Goal: Task Accomplishment & Management: Manage account settings

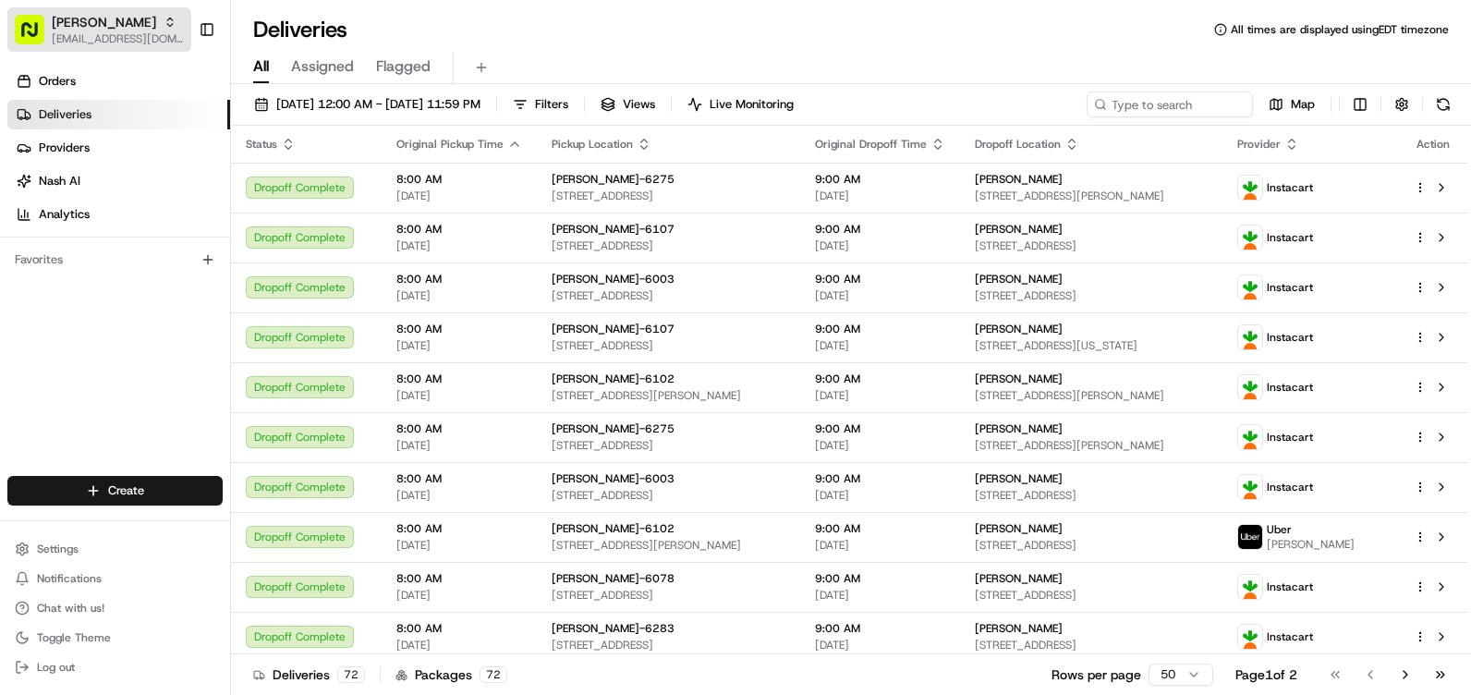
click at [90, 21] on span "[PERSON_NAME]" at bounding box center [104, 22] width 104 height 18
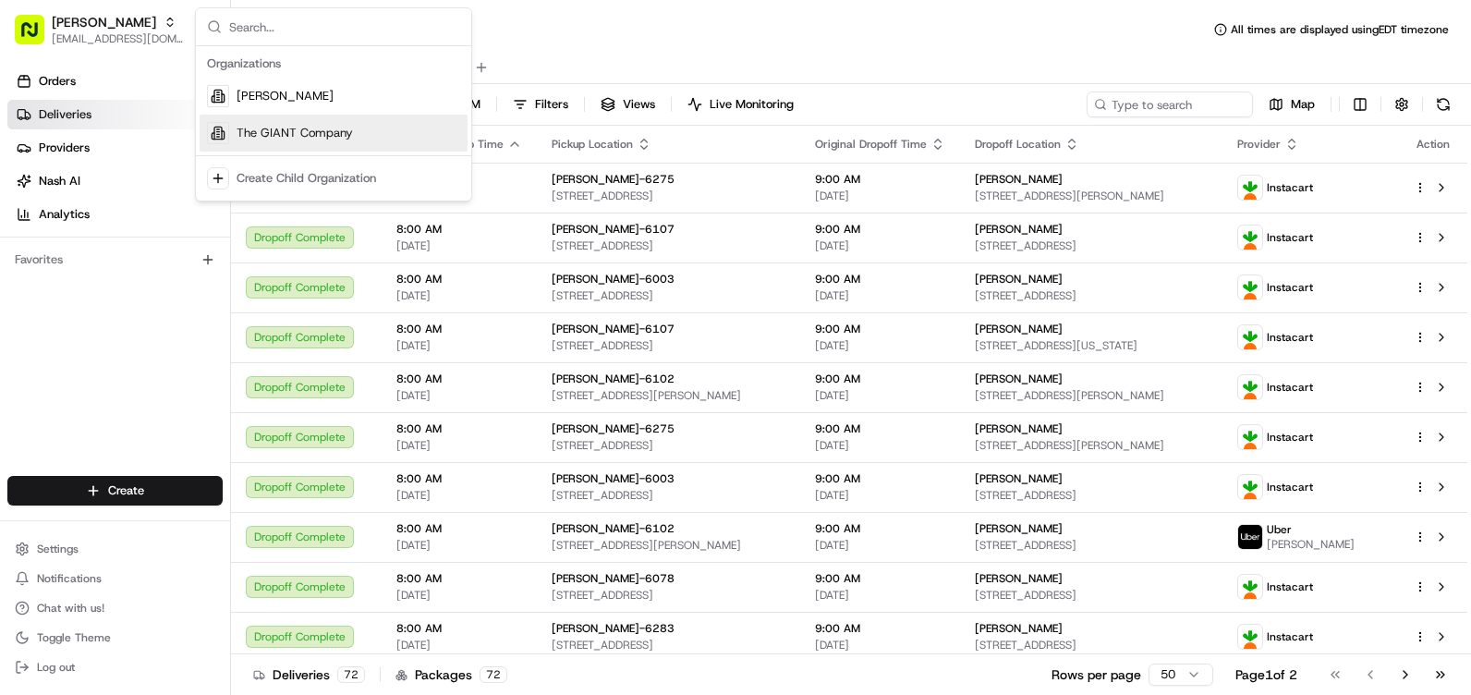
click at [285, 137] on span "The GIANT Company" at bounding box center [294, 133] width 116 height 17
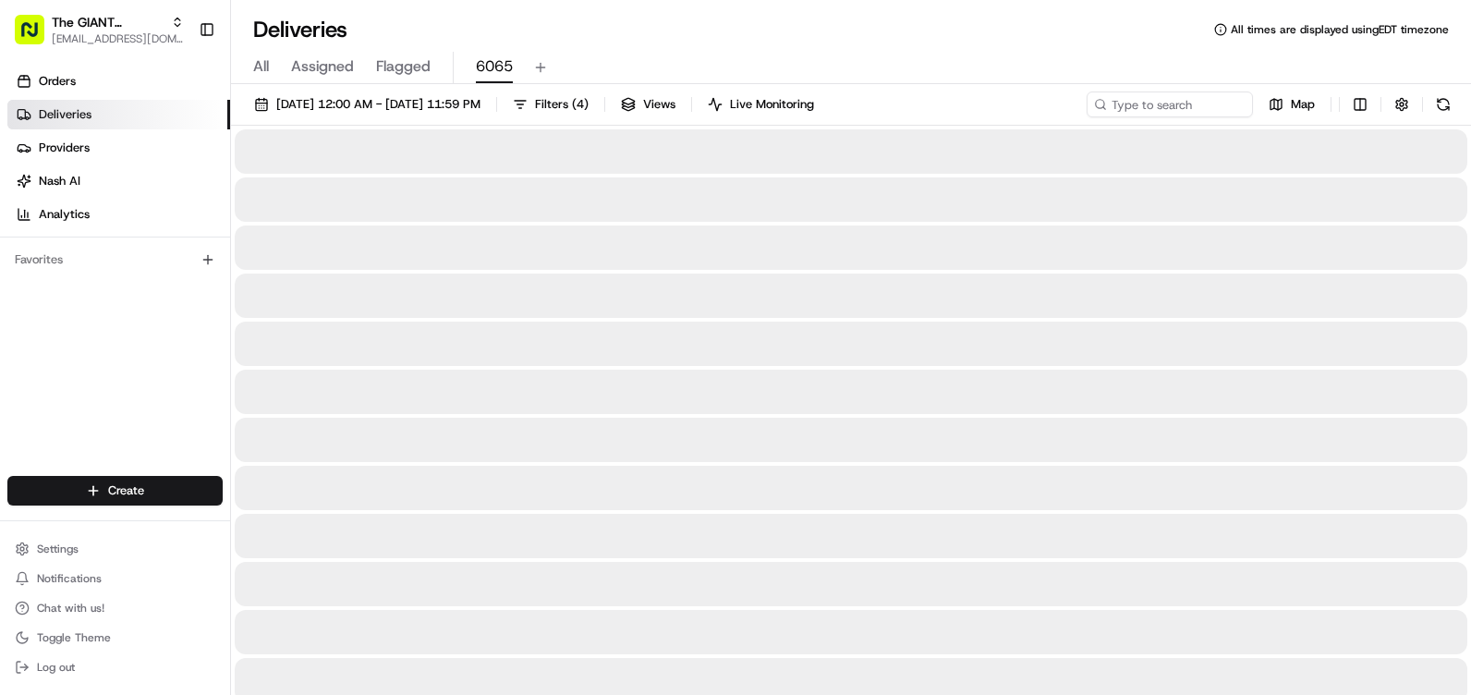
click at [507, 70] on span "6065" at bounding box center [494, 66] width 37 height 22
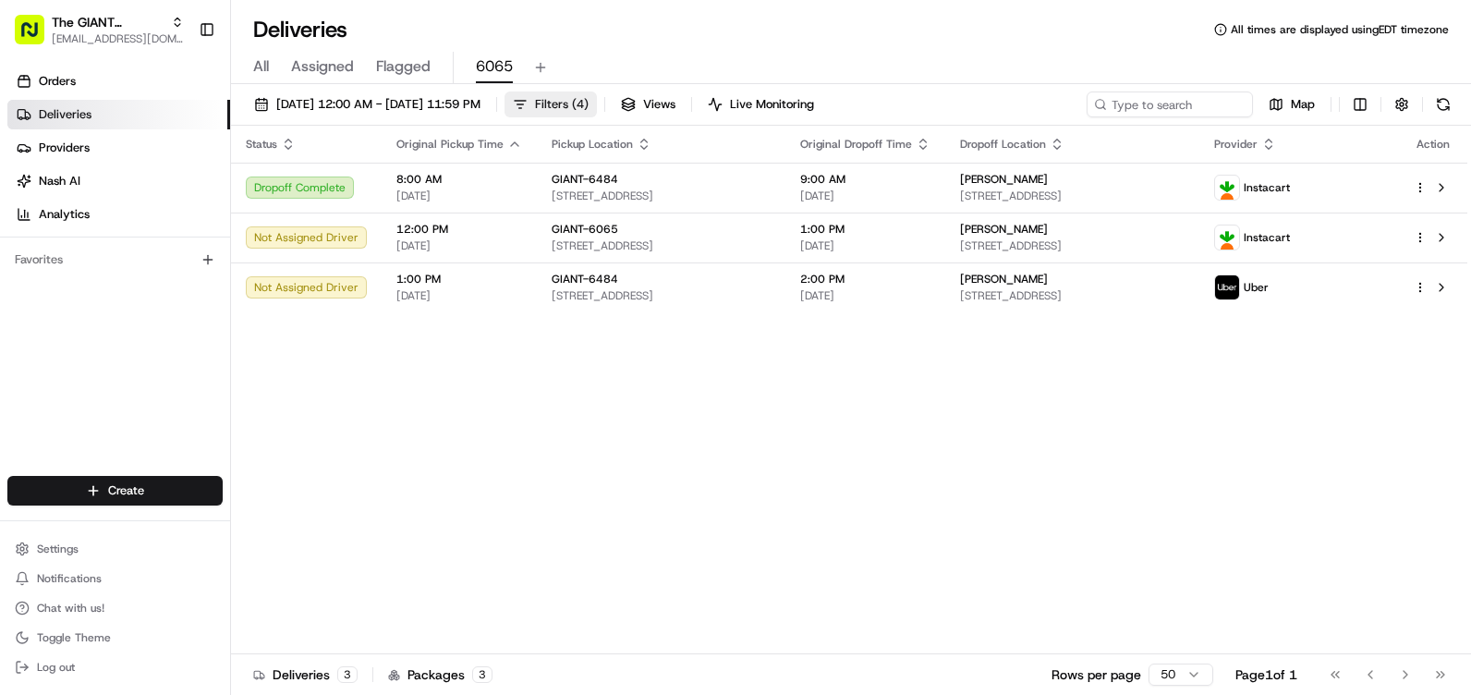
click at [588, 106] on span "( 4 )" at bounding box center [580, 104] width 17 height 17
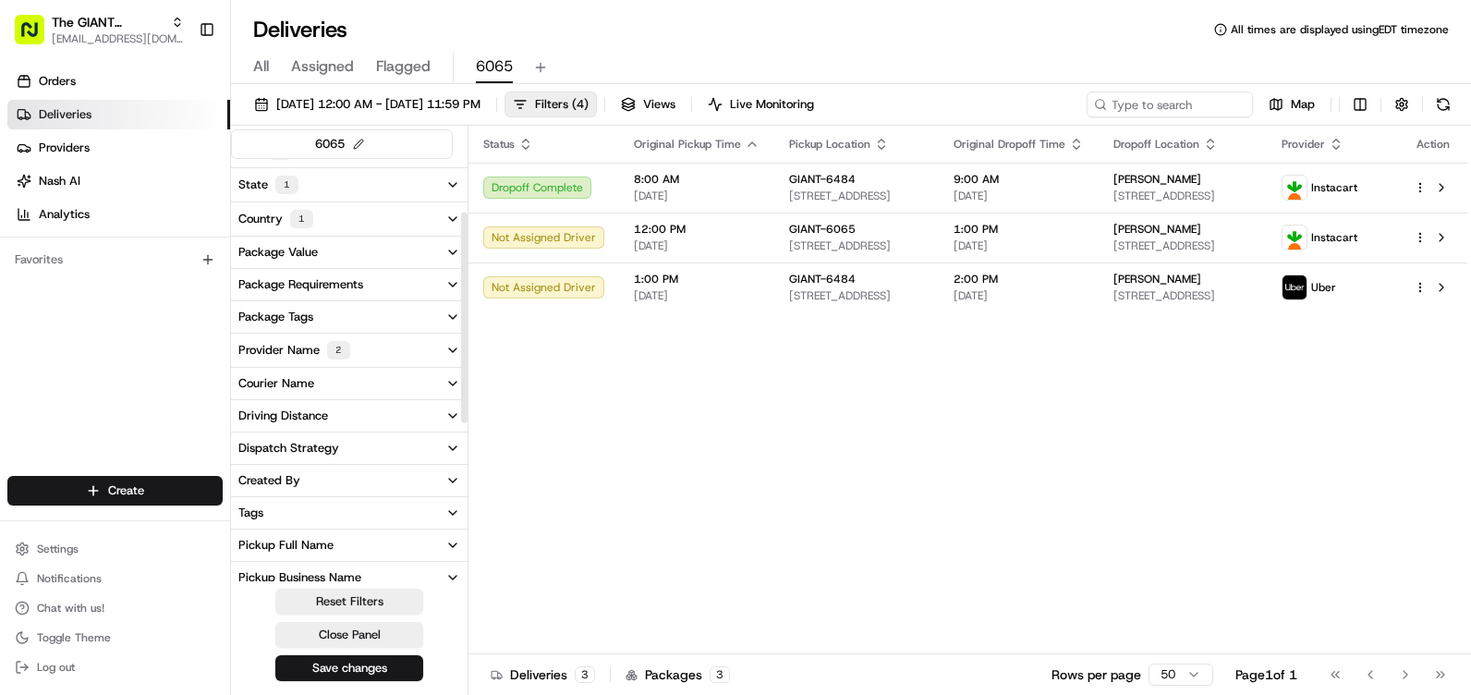
scroll to position [277, 0]
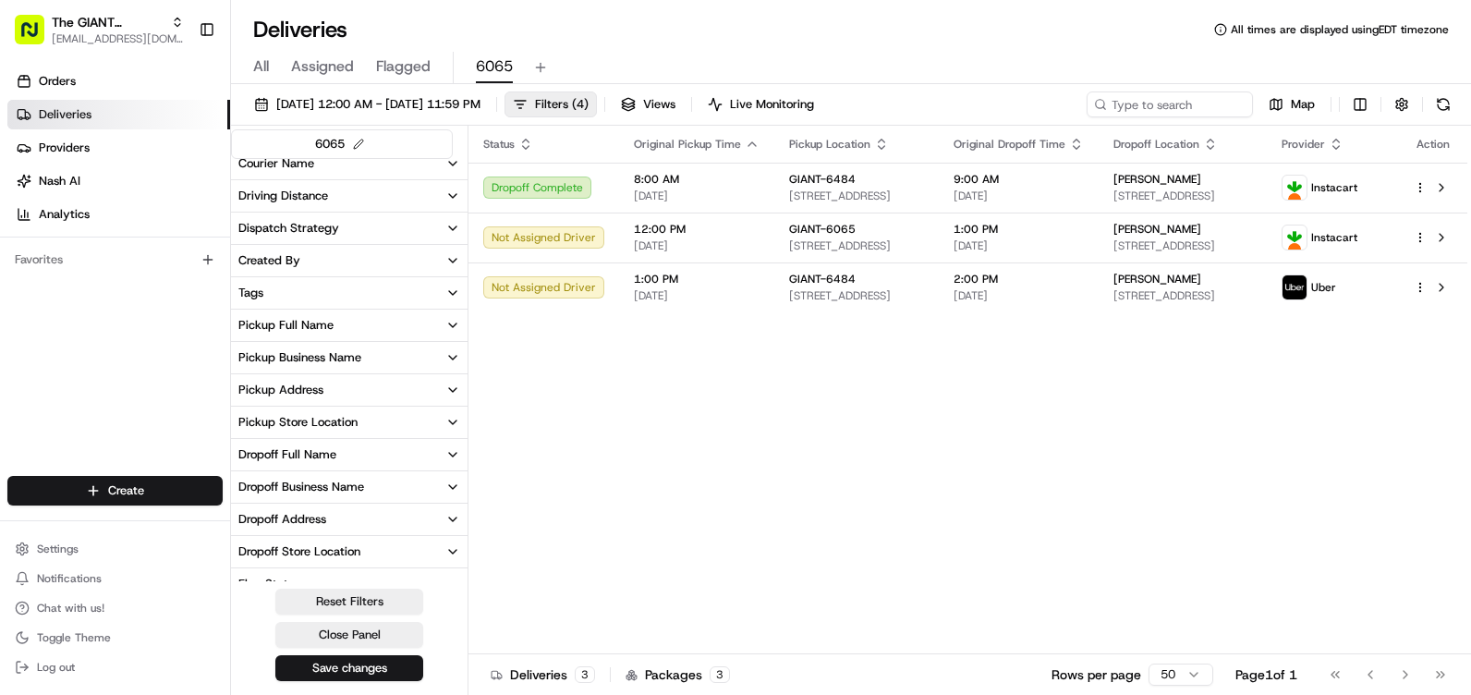
click at [310, 417] on div "Pickup Store Location" at bounding box center [297, 422] width 119 height 17
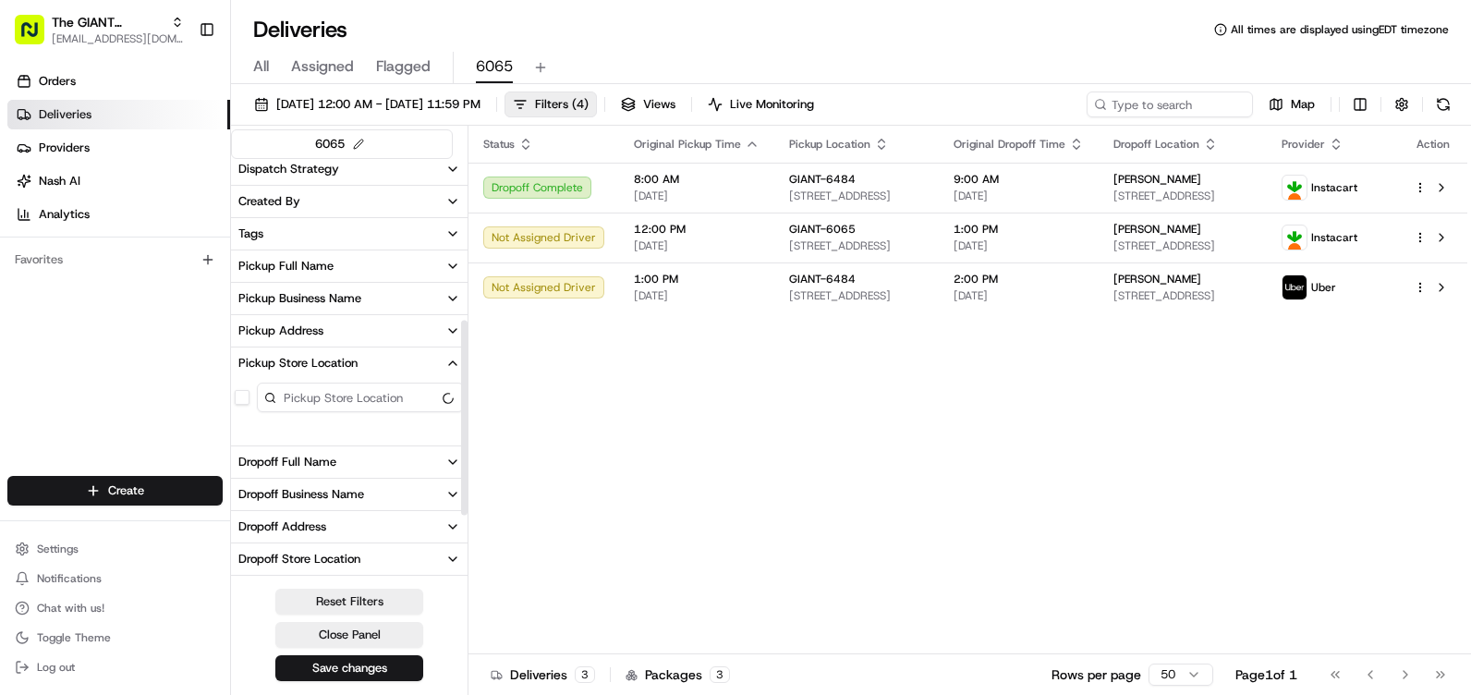
scroll to position [369, 0]
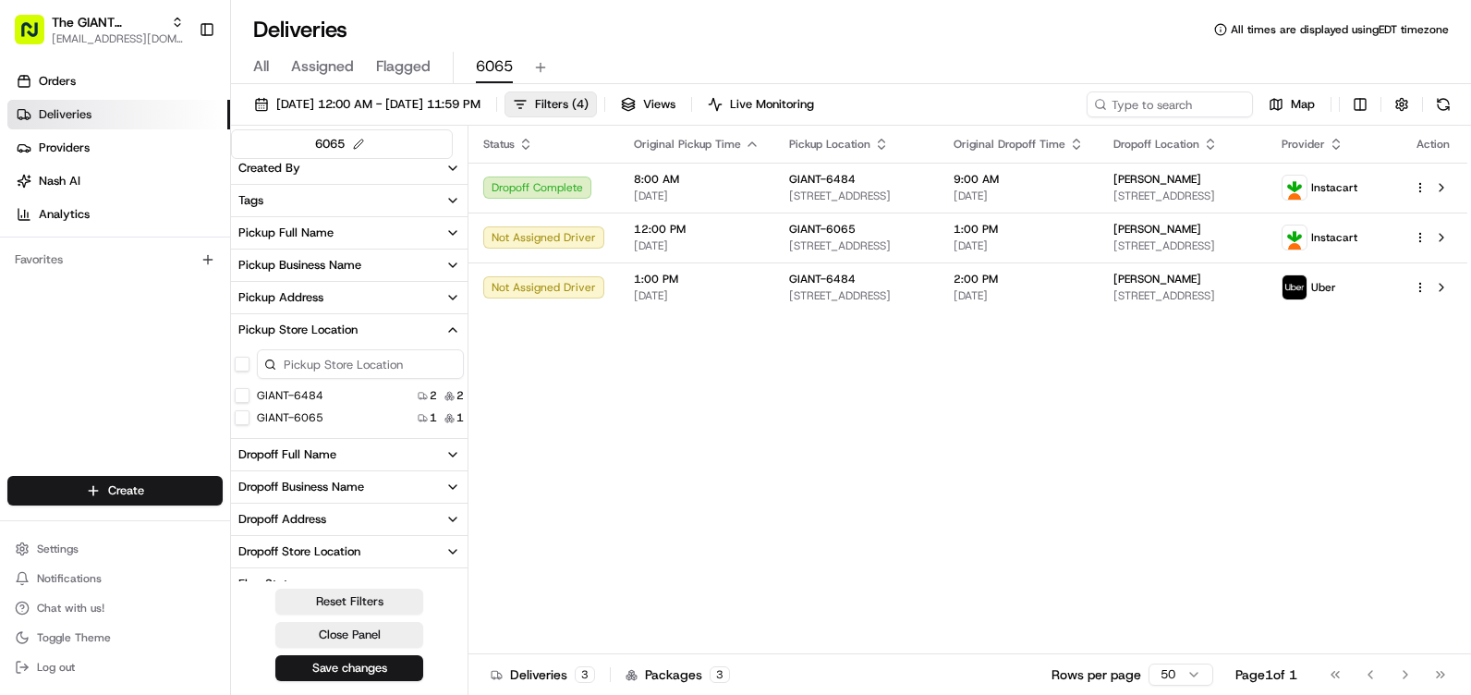
click at [310, 417] on label "GIANT-6065" at bounding box center [290, 417] width 67 height 15
click at [249, 417] on button "GIANT-6065" at bounding box center [242, 417] width 15 height 15
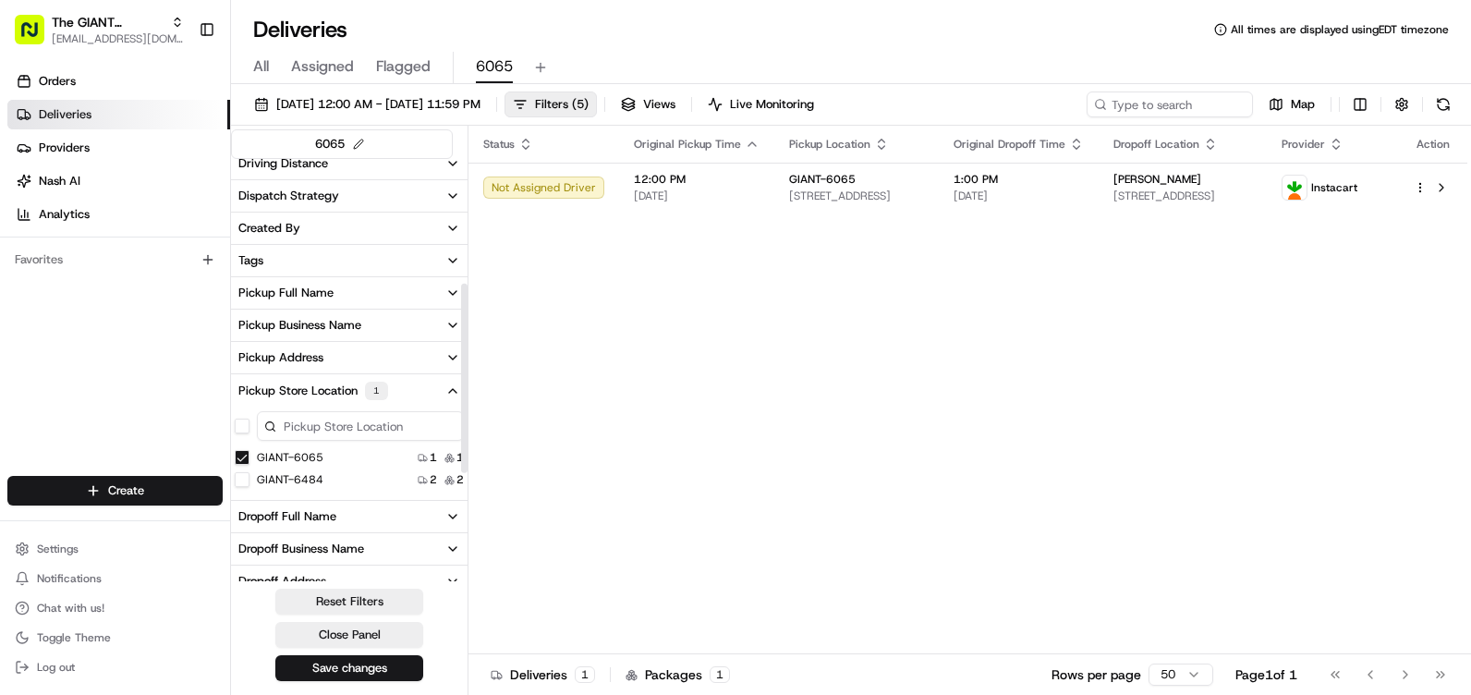
scroll to position [277, 0]
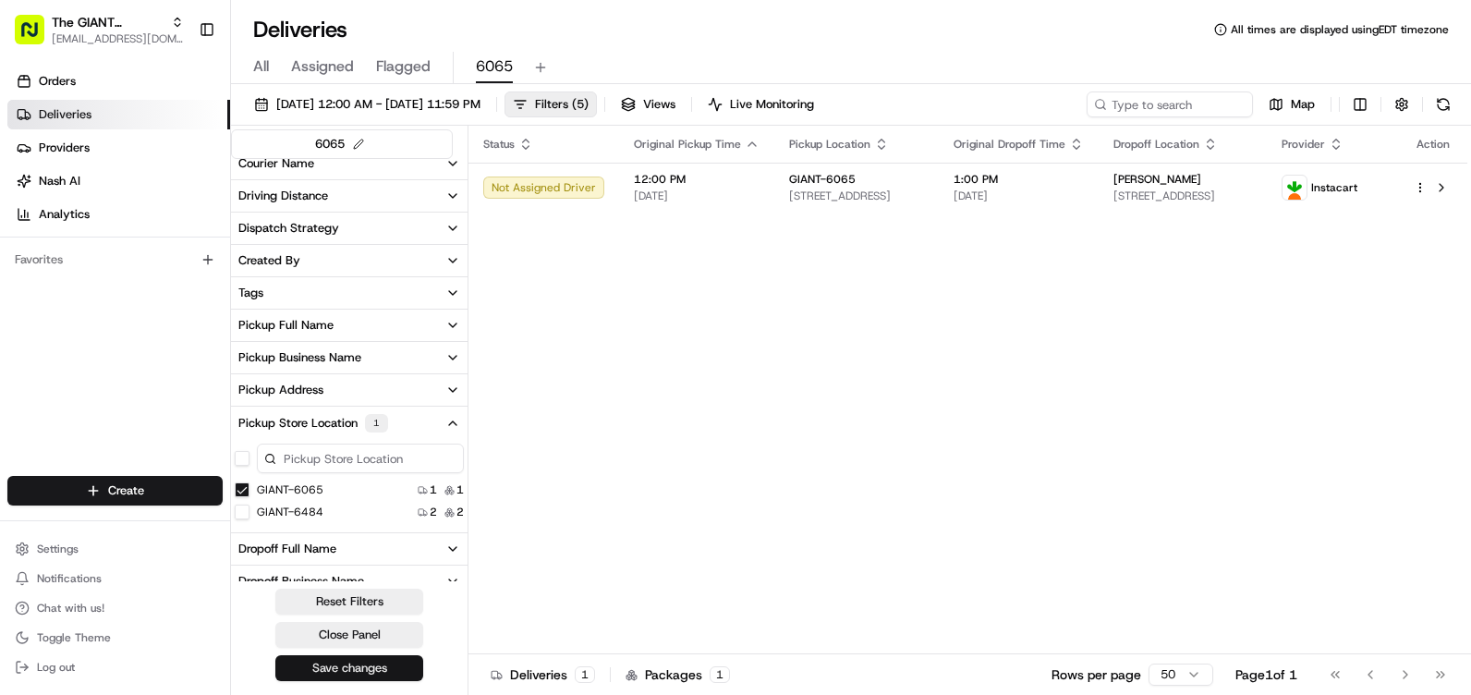
click at [373, 662] on button "Save changes" at bounding box center [349, 668] width 148 height 26
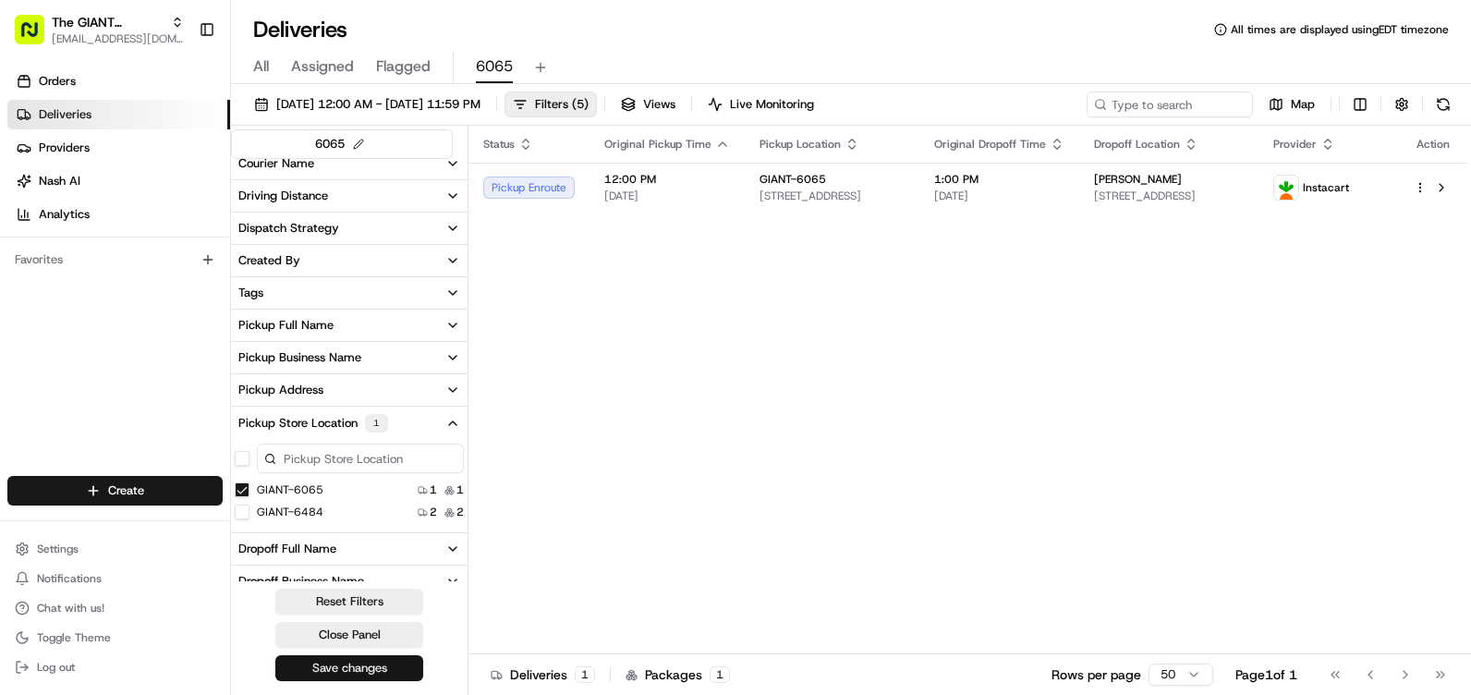
click at [406, 656] on button "Save changes" at bounding box center [349, 668] width 148 height 26
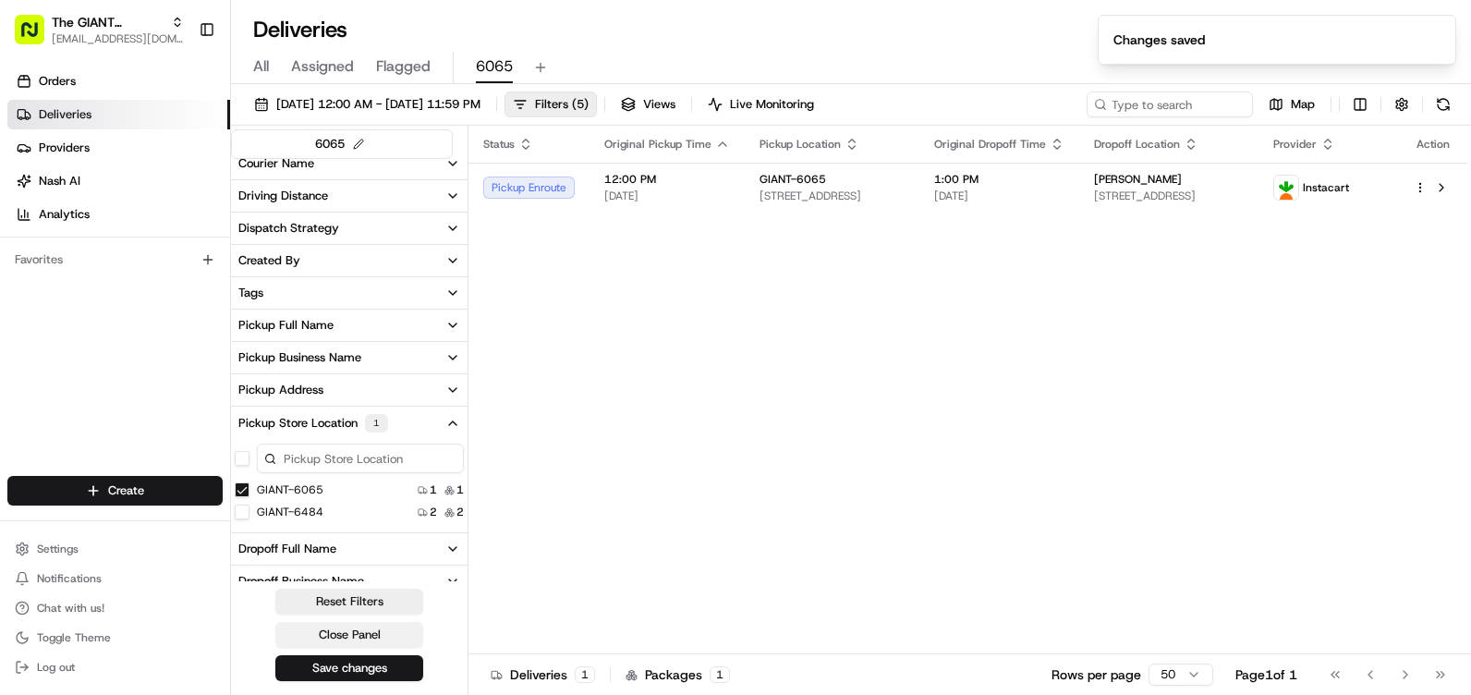
click at [395, 631] on button "Close Panel" at bounding box center [349, 635] width 148 height 26
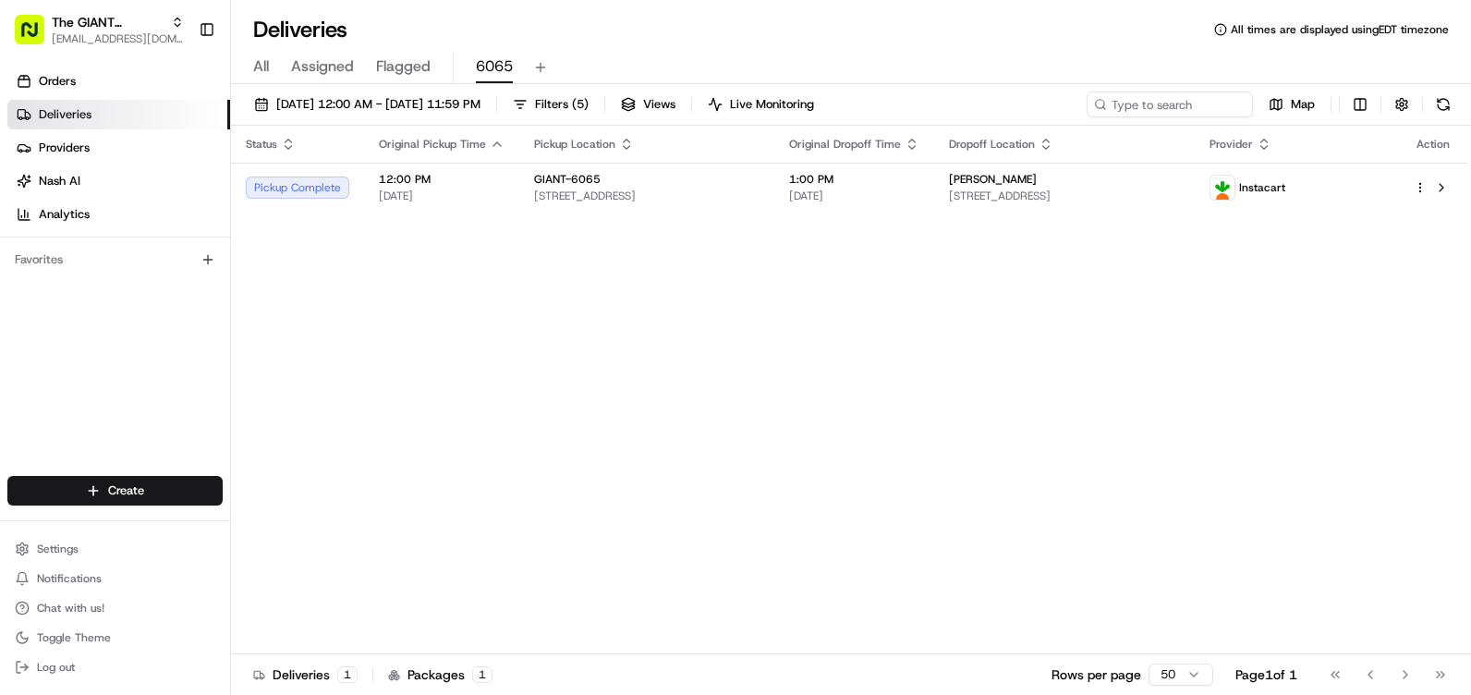
click at [1470, 228] on html "The GIANT Company [EMAIL_ADDRESS][DOMAIN_NAME] Toggle Sidebar Orders Deliveries…" at bounding box center [735, 347] width 1471 height 695
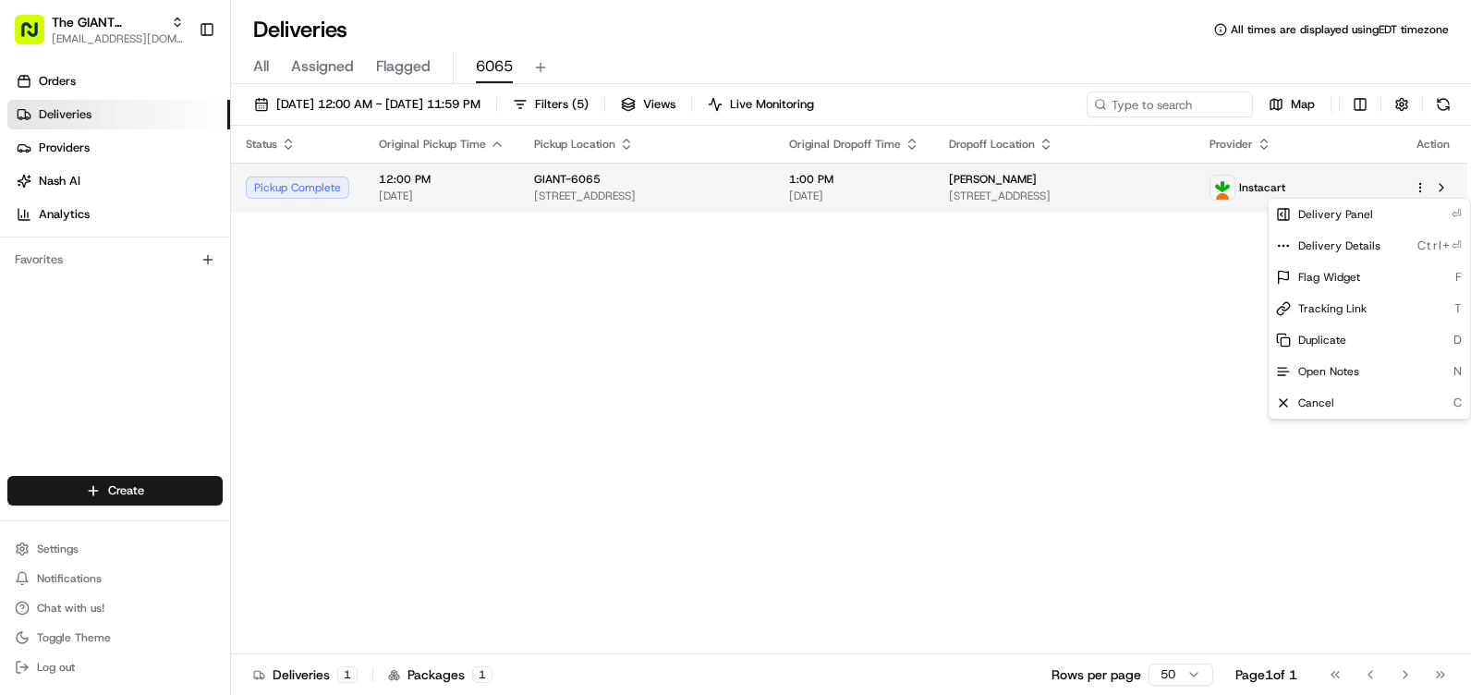
click at [1424, 190] on html "The GIANT Company [EMAIL_ADDRESS][DOMAIN_NAME] Toggle Sidebar Orders Deliveries…" at bounding box center [735, 347] width 1471 height 695
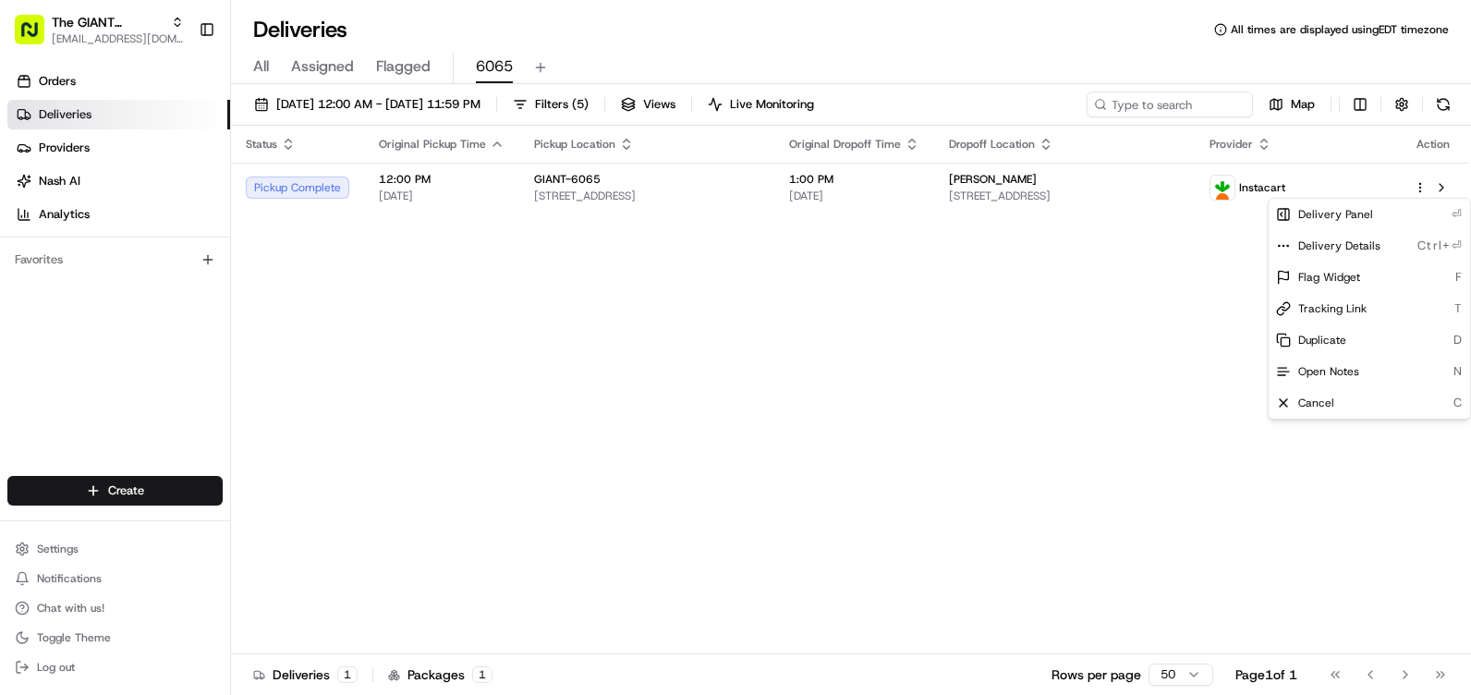
click at [1216, 333] on html "The GIANT Company [EMAIL_ADDRESS][DOMAIN_NAME] Toggle Sidebar Orders Deliveries…" at bounding box center [735, 347] width 1471 height 695
